Goal: Task Accomplishment & Management: Manage account settings

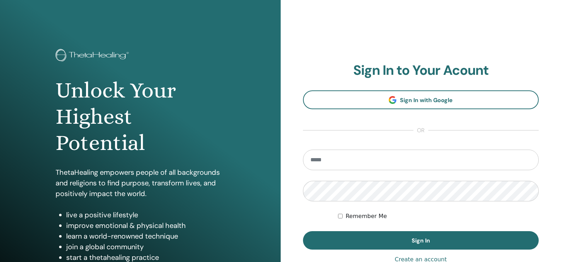
click at [370, 154] on input "email" at bounding box center [421, 159] width 236 height 21
type input "**********"
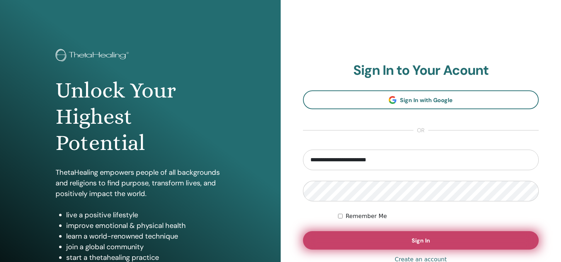
click at [370, 239] on button "Sign In" at bounding box center [421, 240] width 236 height 18
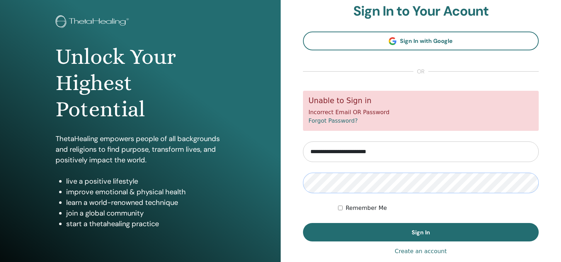
scroll to position [78, 0]
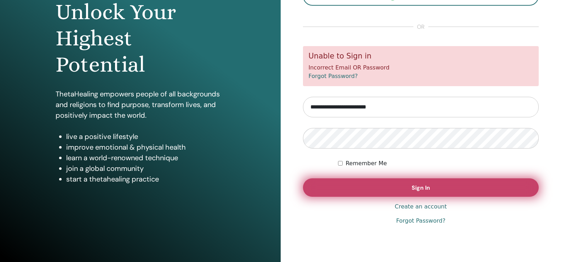
click at [449, 183] on button "Sign In" at bounding box center [421, 187] width 236 height 18
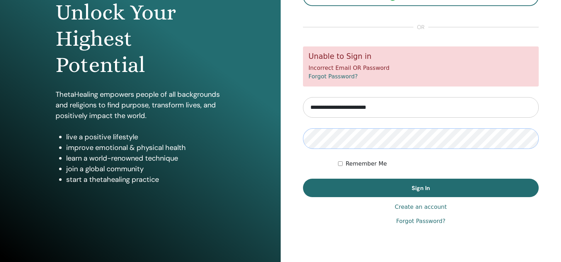
scroll to position [78, 0]
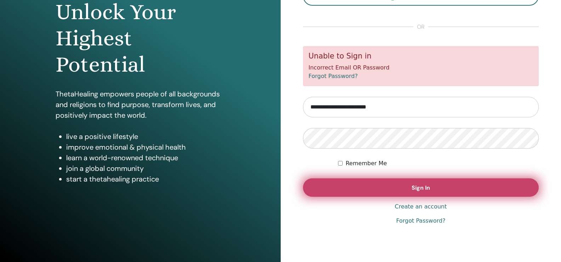
click at [420, 188] on span "Sign In" at bounding box center [421, 187] width 18 height 7
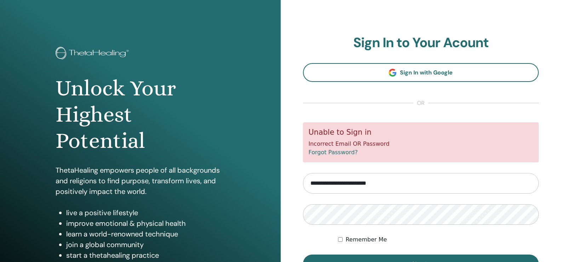
scroll to position [71, 0]
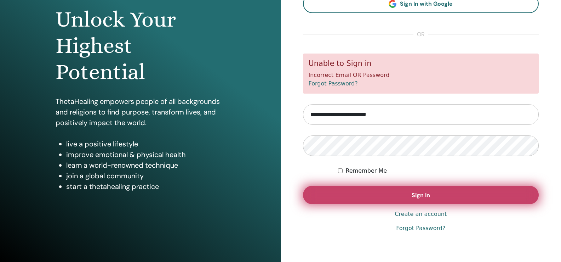
click at [415, 198] on span "Sign In" at bounding box center [421, 194] width 18 height 7
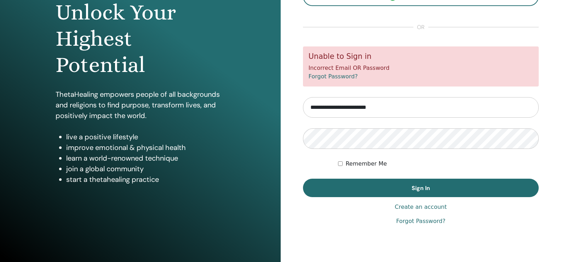
scroll to position [78, 0]
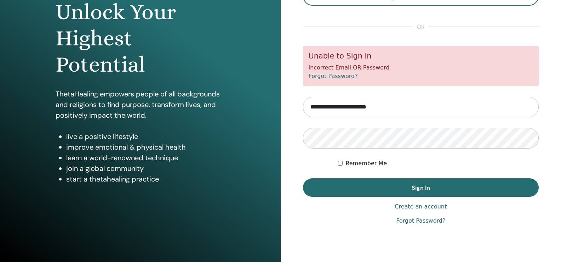
click at [430, 221] on link "Forgot Password?" at bounding box center [420, 220] width 49 height 8
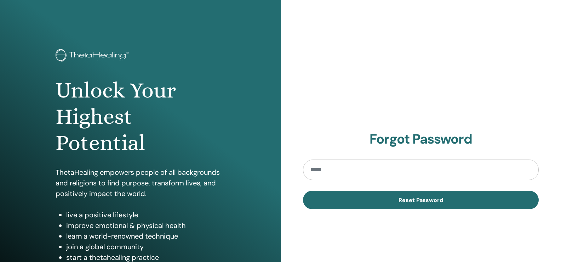
click at [416, 170] on input "email" at bounding box center [421, 169] width 236 height 21
type input "**********"
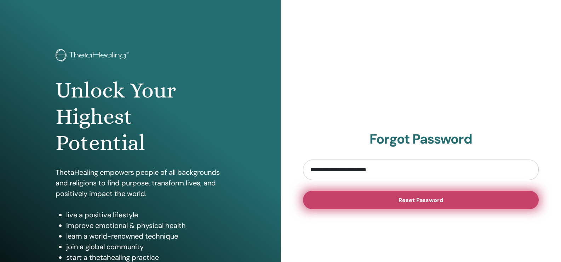
click at [407, 201] on span "Reset Password" at bounding box center [421, 199] width 45 height 7
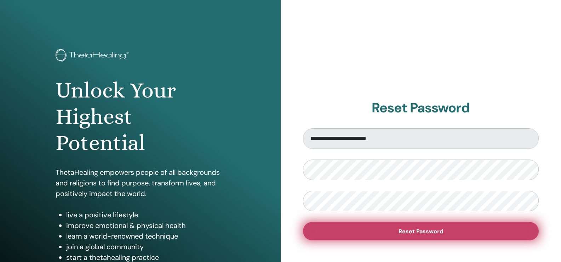
click at [474, 226] on button "Reset Password" at bounding box center [421, 231] width 236 height 18
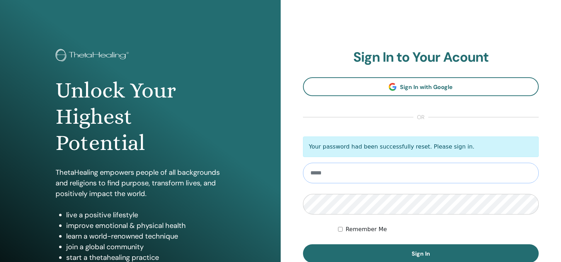
type input "**********"
click at [335, 231] on form "**********" at bounding box center [421, 199] width 236 height 126
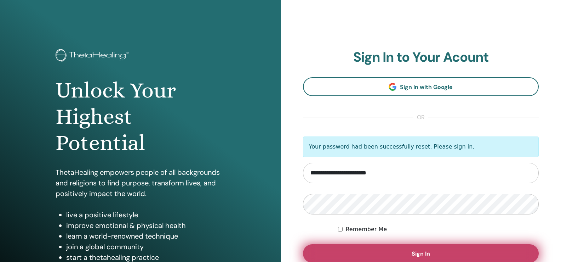
click at [366, 248] on button "Sign In" at bounding box center [421, 253] width 236 height 18
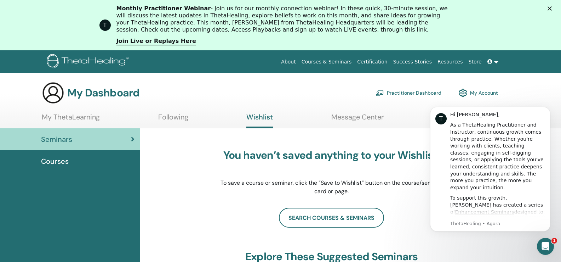
click at [92, 157] on div "Courses" at bounding box center [70, 161] width 129 height 11
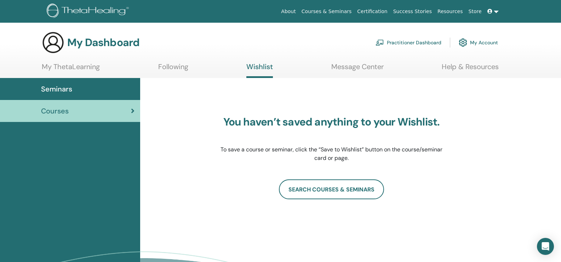
click at [64, 163] on div "Seminars Courses" at bounding box center [70, 200] width 140 height 244
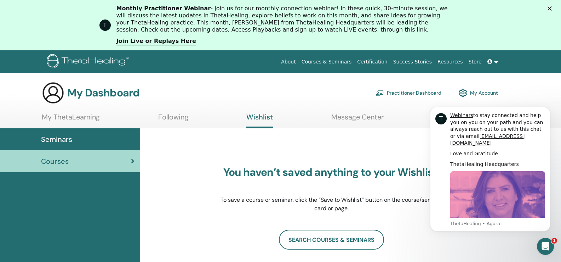
click at [383, 66] on link "Certification" at bounding box center [372, 61] width 36 height 13
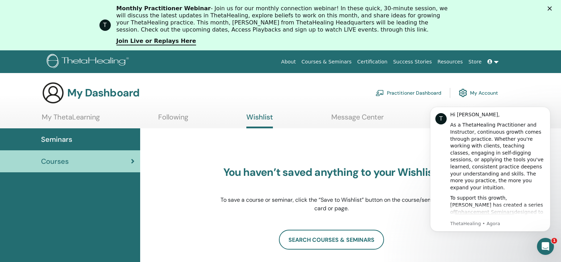
click at [490, 90] on link "My Account" at bounding box center [478, 93] width 39 height 16
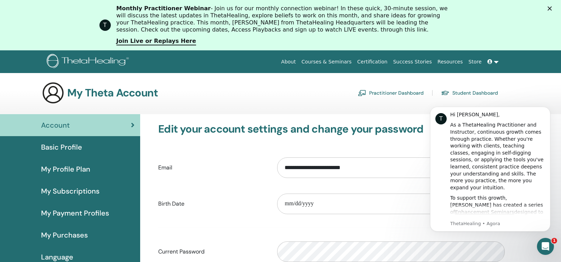
click at [55, 144] on span "Basic Profile" at bounding box center [61, 147] width 41 height 11
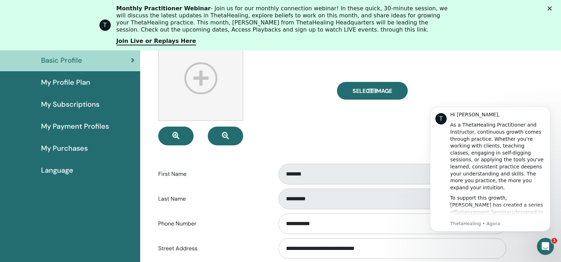
scroll to position [86, 0]
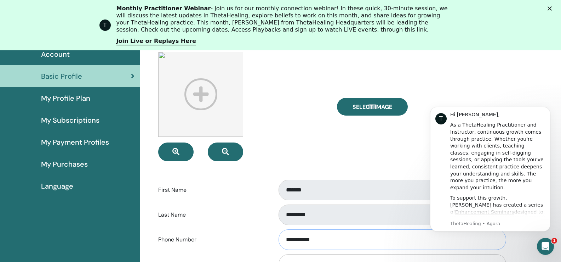
drag, startPoint x: 336, startPoint y: 244, endPoint x: 335, endPoint y: 228, distance: 16.0
click at [336, 236] on input "**********" at bounding box center [393, 239] width 228 height 21
click at [513, 93] on div "**********" at bounding box center [331, 262] width 374 height 439
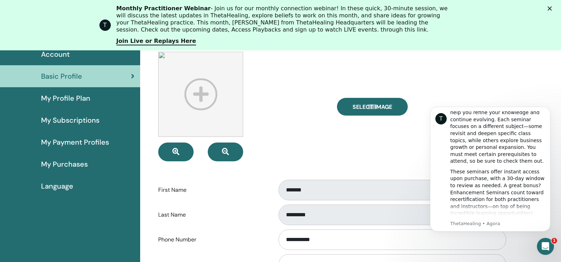
click at [179, 189] on label "First Name" at bounding box center [212, 189] width 119 height 13
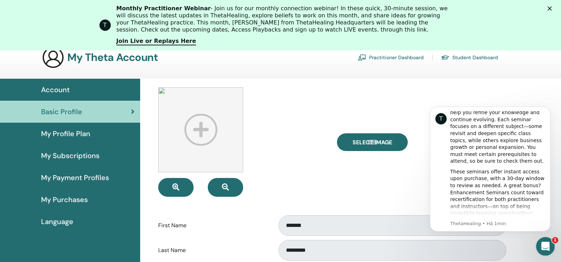
click at [550, 239] on div "Abertura do Messenger da Intercom" at bounding box center [544, 244] width 23 height 23
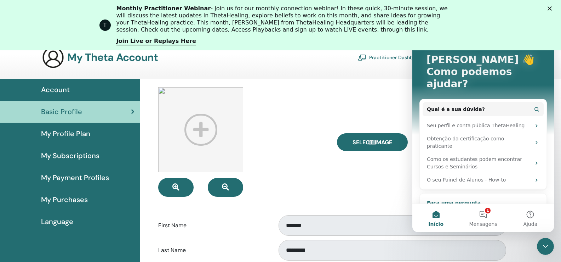
scroll to position [4, 0]
click at [486, 216] on button "1 Mensagens" at bounding box center [483, 218] width 47 height 28
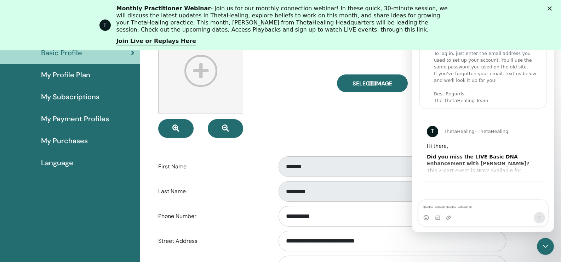
scroll to position [122, 0]
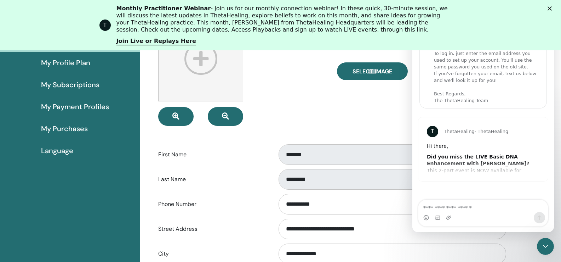
click at [463, 162] on div "T ThetaHealing - ThetaHealing Hi there, Did you miss the LIVE Basic DNA Enhance…" at bounding box center [484, 149] width 130 height 64
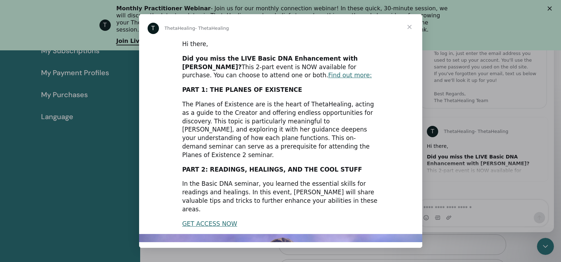
scroll to position [193, 0]
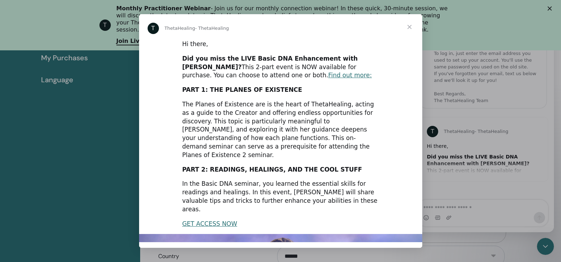
click at [410, 27] on span "Fechar" at bounding box center [409, 26] width 25 height 25
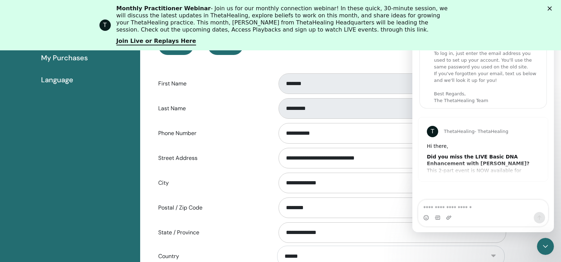
click at [541, 174] on div "T ThetaHealing - ThetaHealing Hi there, Did you miss the LIVE Basic DNA Enhance…" at bounding box center [484, 149] width 130 height 64
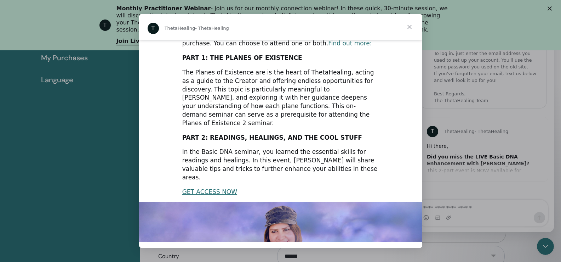
scroll to position [0, 0]
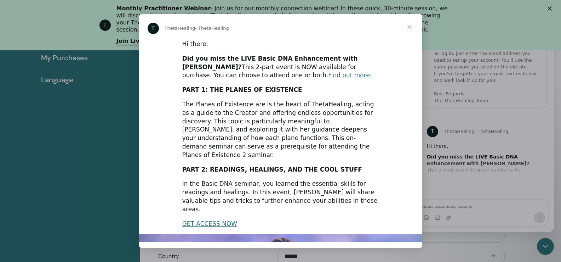
click at [411, 28] on span "Fechar" at bounding box center [409, 26] width 25 height 25
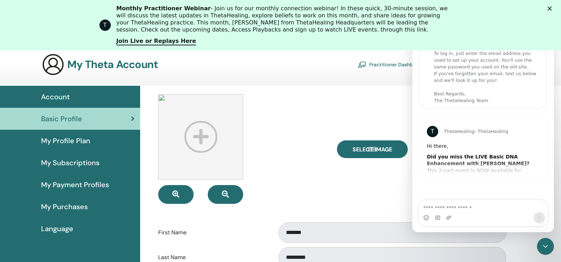
scroll to position [86, 0]
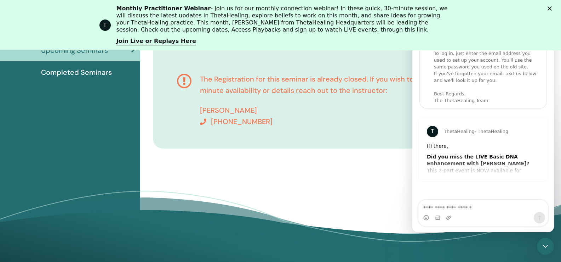
scroll to position [88, 0]
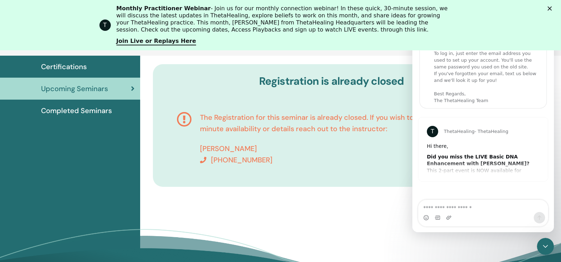
click at [80, 113] on span "Completed Seminars" at bounding box center [76, 110] width 71 height 11
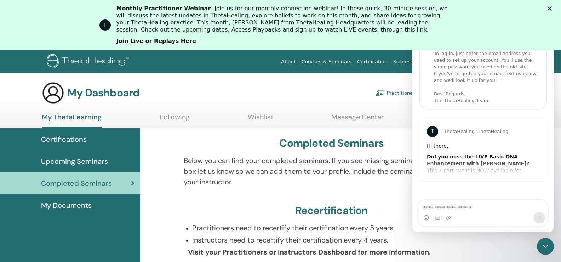
click at [80, 129] on link "Certifications" at bounding box center [70, 139] width 140 height 22
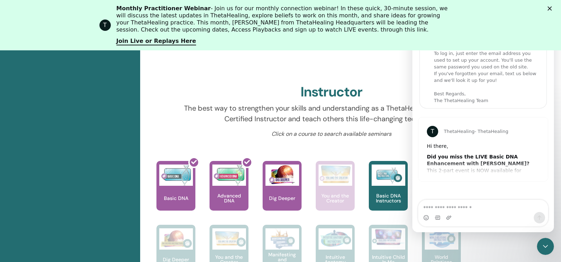
scroll to position [231, 0]
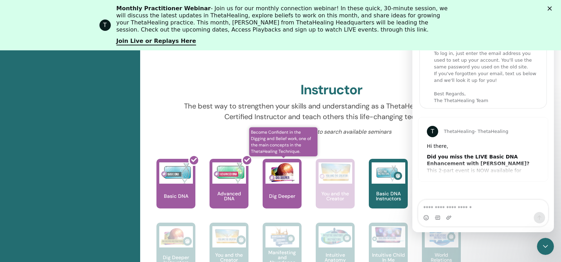
click at [286, 177] on img at bounding box center [283, 172] width 34 height 21
